Goal: Task Accomplishment & Management: Manage account settings

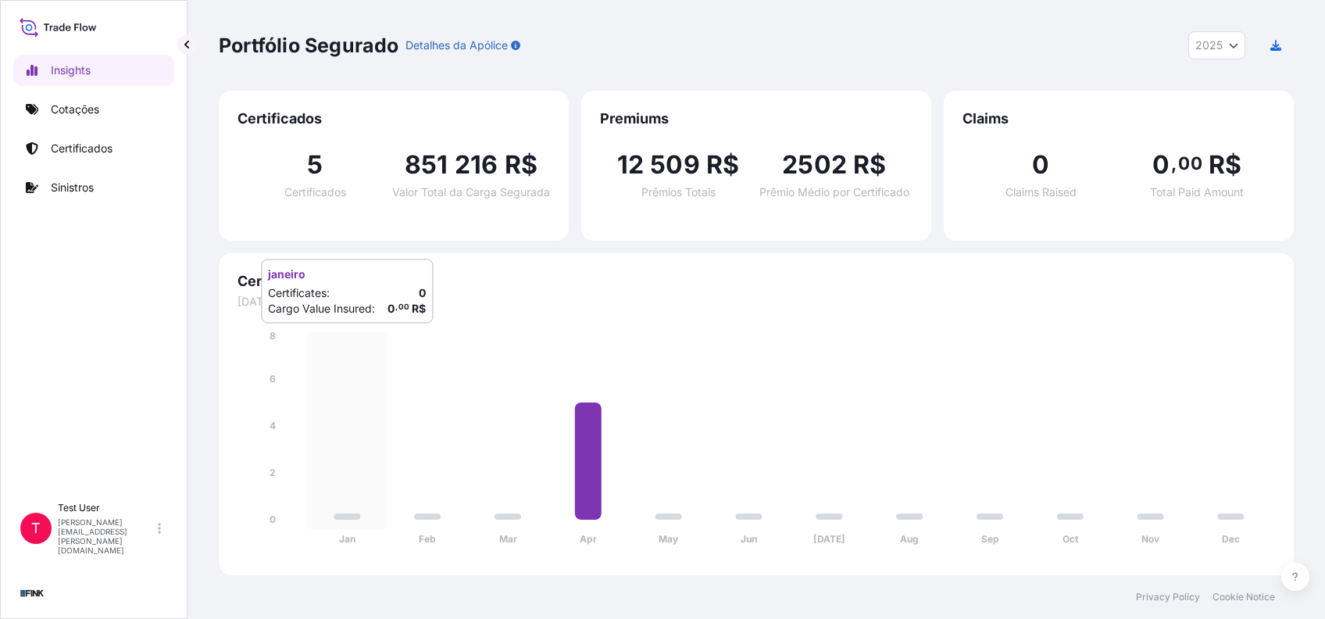
select select "2025"
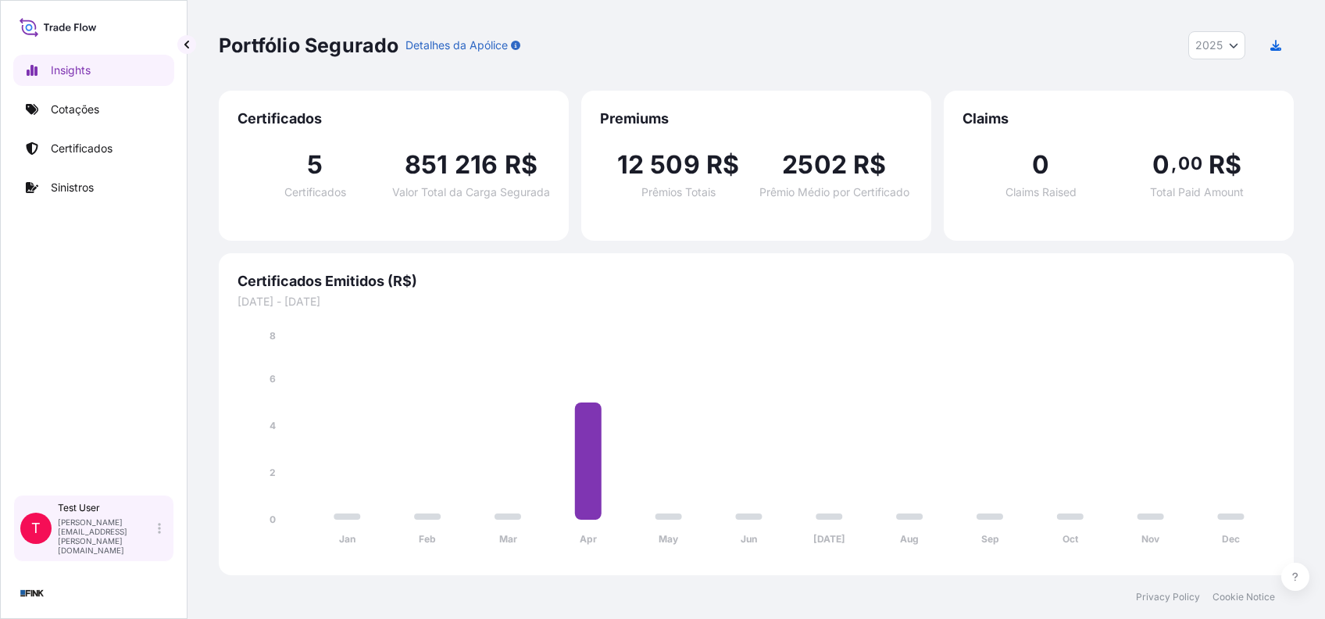
click at [166, 546] on div "Test User [PERSON_NAME][EMAIL_ADDRESS][PERSON_NAME][DOMAIN_NAME]" at bounding box center [112, 528] width 109 height 53
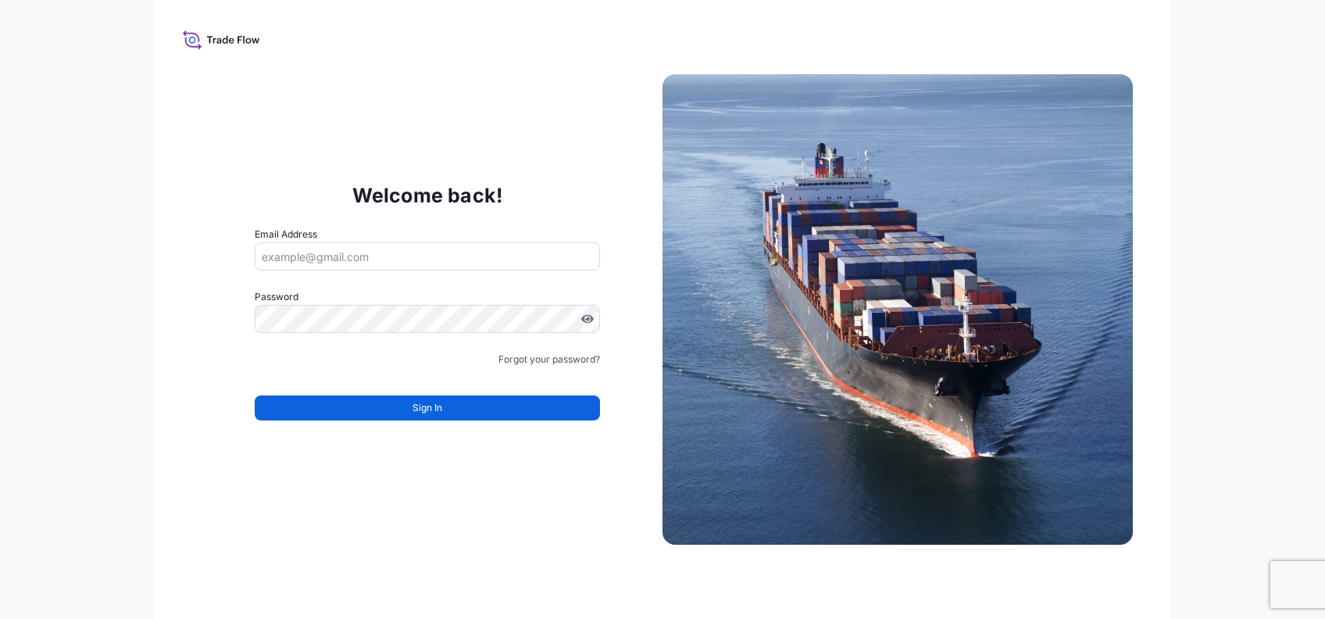
type input "[PERSON_NAME][EMAIL_ADDRESS][PERSON_NAME][DOMAIN_NAME]"
click at [531, 361] on link "Forgot your password?" at bounding box center [549, 360] width 102 height 16
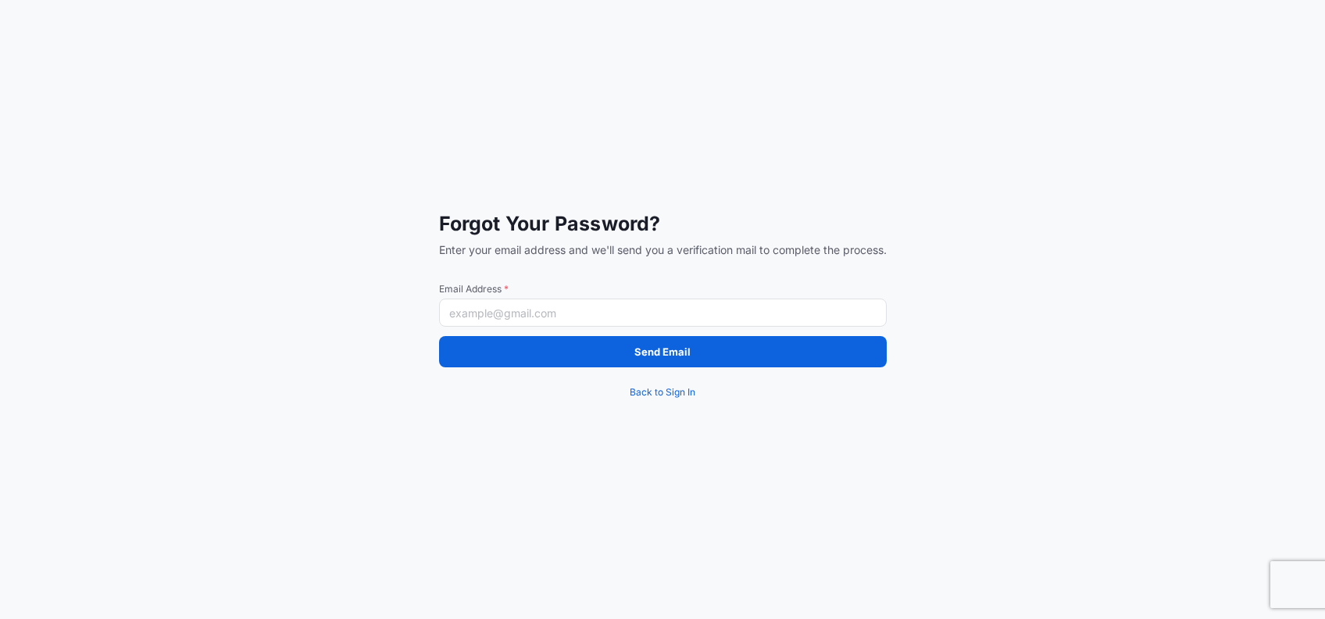
click at [512, 312] on input "Email Address *" at bounding box center [663, 312] width 448 height 28
paste input "[EMAIL_ADDRESS][DOMAIN_NAME]"
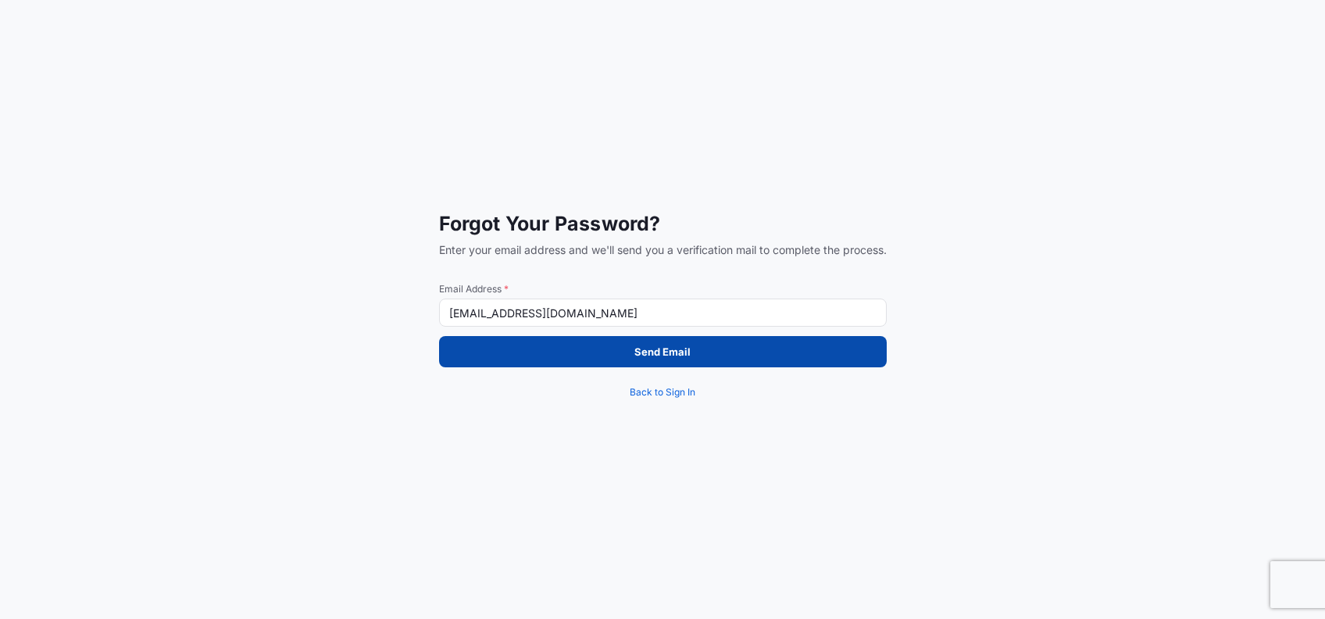
type input "[EMAIL_ADDRESS][DOMAIN_NAME]"
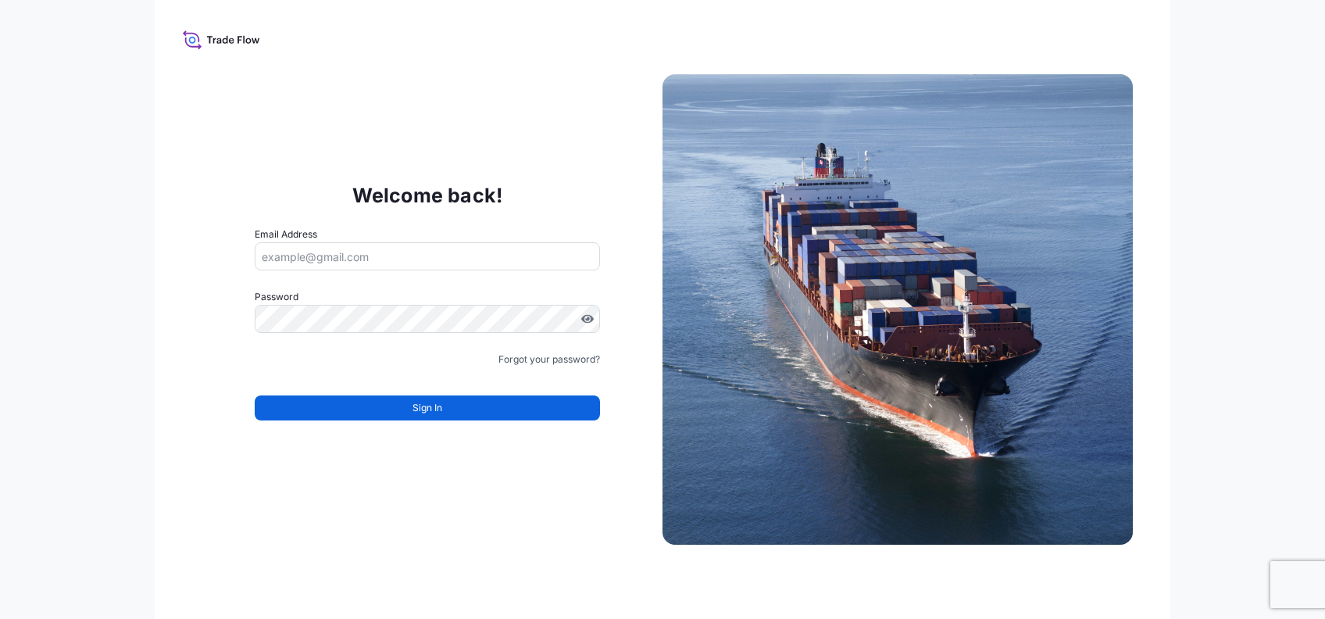
type input "[PERSON_NAME][EMAIL_ADDRESS][PERSON_NAME][DOMAIN_NAME]"
click at [523, 367] on form "Email Address [PERSON_NAME][EMAIL_ADDRESS][PERSON_NAME][DOMAIN_NAME] Password M…" at bounding box center [427, 333] width 345 height 212
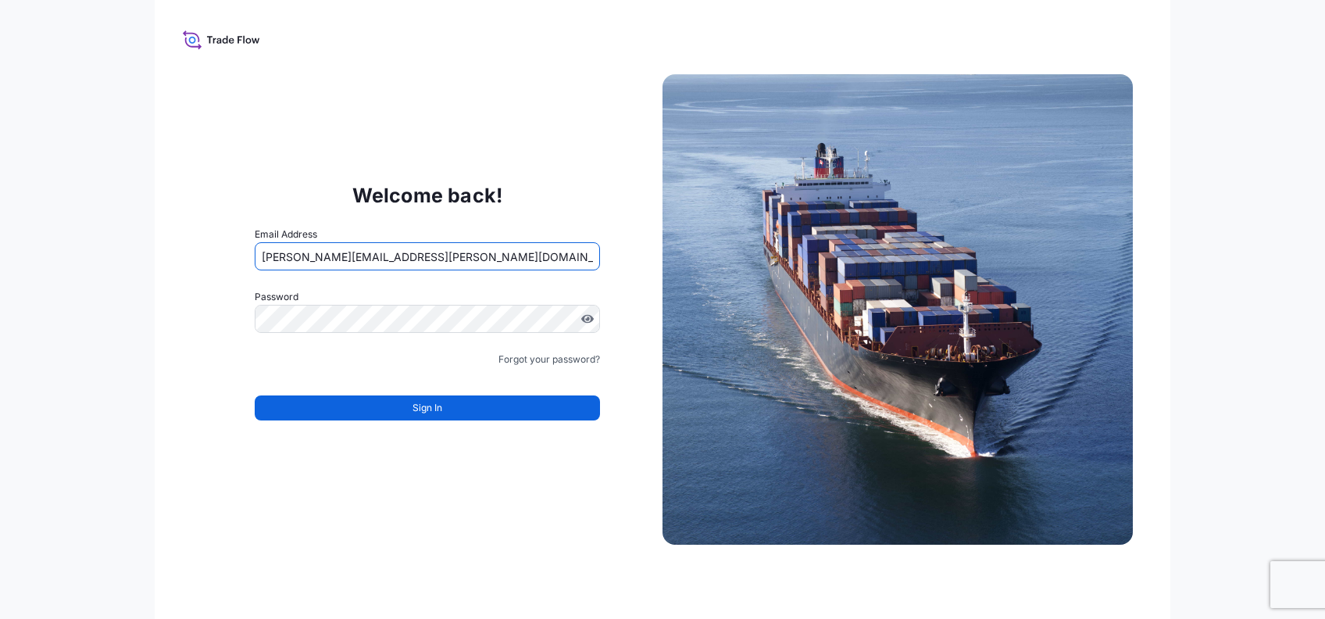
click at [498, 253] on input "[PERSON_NAME][EMAIL_ADDRESS][PERSON_NAME][DOMAIN_NAME]" at bounding box center [427, 256] width 345 height 28
click at [404, 256] on input "[PERSON_NAME][EMAIL_ADDRESS][PERSON_NAME][DOMAIN_NAME]" at bounding box center [427, 256] width 345 height 28
click at [405, 257] on input "[PERSON_NAME][EMAIL_ADDRESS][PERSON_NAME][DOMAIN_NAME]" at bounding box center [427, 256] width 345 height 28
click at [612, 200] on div "Welcome back! Email Address [PERSON_NAME][EMAIL_ADDRESS][PERSON_NAME][DOMAIN_NA…" at bounding box center [427, 309] width 470 height 322
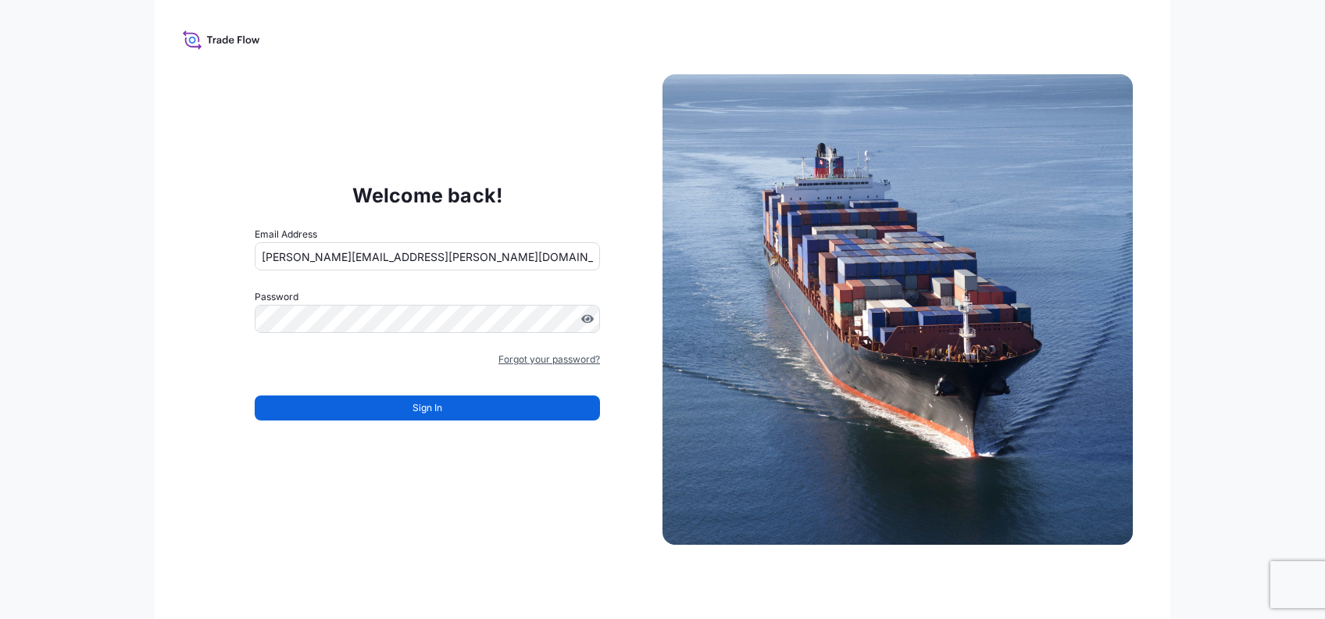
click at [556, 365] on link "Forgot your password?" at bounding box center [549, 360] width 102 height 16
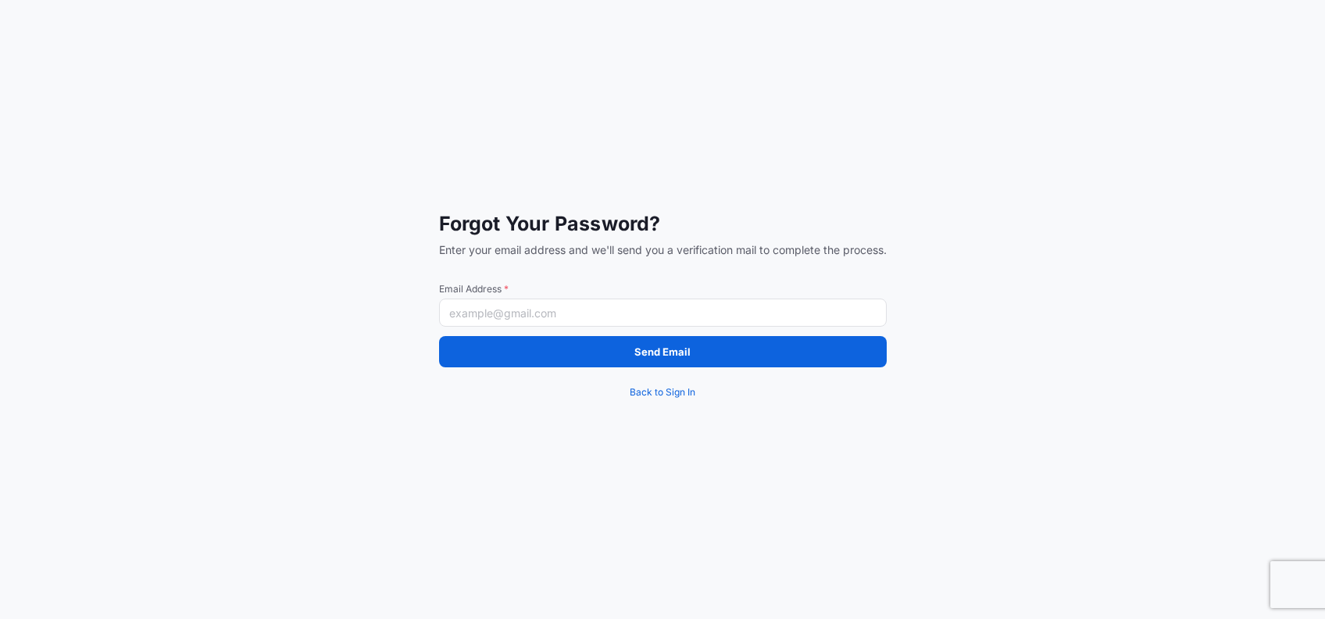
click at [525, 312] on input "Email Address *" at bounding box center [663, 312] width 448 height 28
paste input "[EMAIL_ADDRESS][DOMAIN_NAME]"
click at [581, 312] on input "[EMAIL_ADDRESS][DOMAIN_NAME]" at bounding box center [663, 312] width 448 height 28
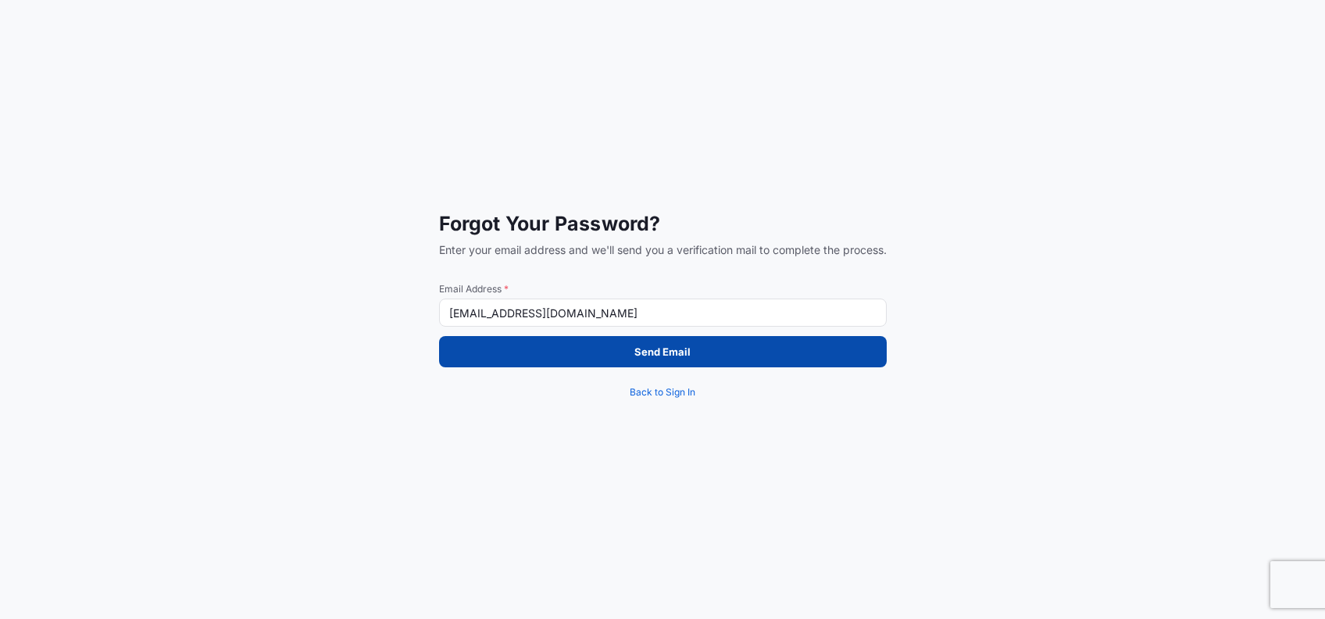
type input "[EMAIL_ADDRESS][DOMAIN_NAME]"
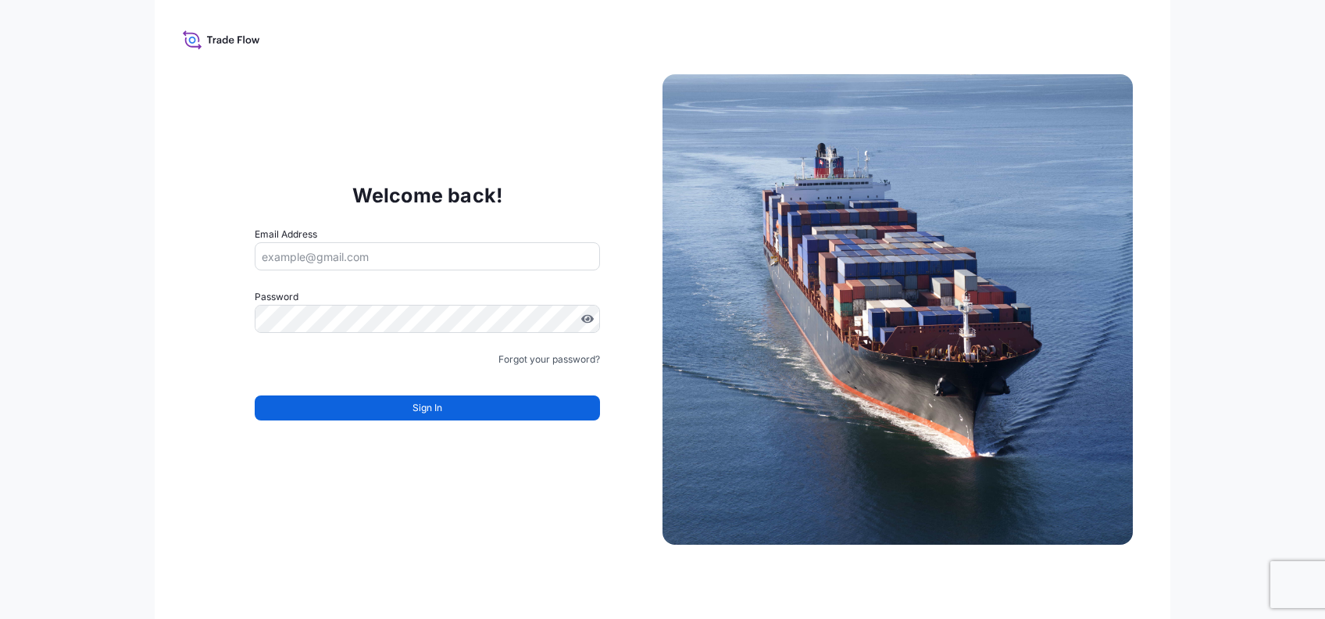
type input "[PERSON_NAME][EMAIL_ADDRESS][PERSON_NAME][DOMAIN_NAME]"
